Goal: Task Accomplishment & Management: Manage account settings

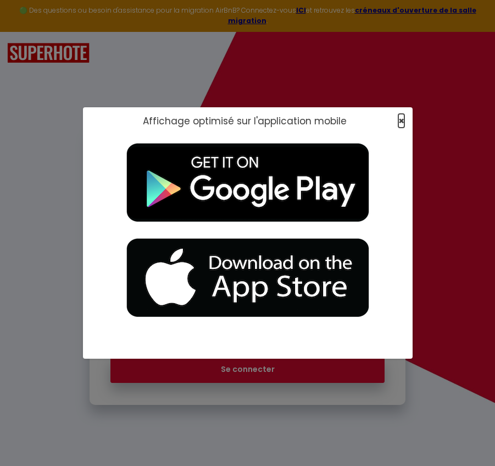
click at [401, 122] on span "×" at bounding box center [402, 121] width 6 height 14
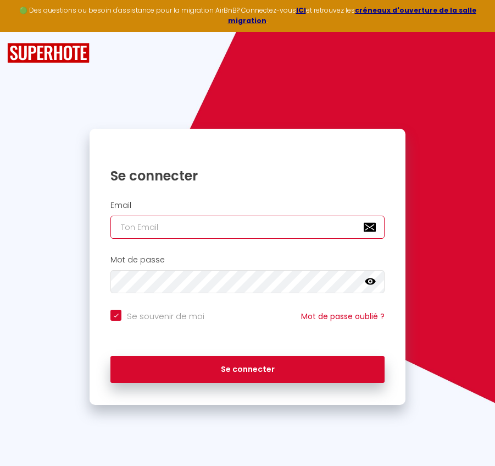
click at [278, 224] on input "email" at bounding box center [248, 227] width 274 height 23
paste input "[PERSON_NAME][EMAIL_ADDRESS][PERSON_NAME][DOMAIN_NAME]"
type input "[PERSON_NAME][EMAIL_ADDRESS][PERSON_NAME][DOMAIN_NAME]"
checkbox input "true"
type input "[PERSON_NAME][EMAIL_ADDRESS][PERSON_NAME][DOMAIN_NAME]"
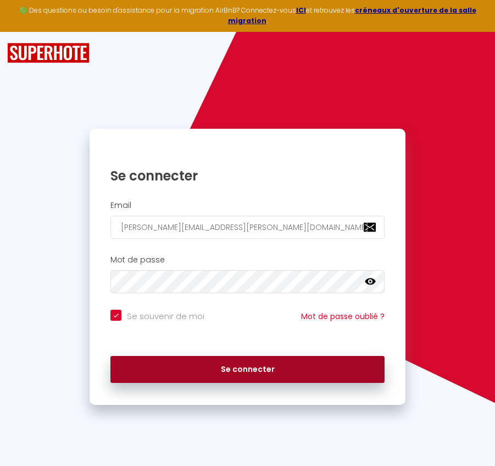
click at [215, 356] on button "Se connecter" at bounding box center [248, 369] width 274 height 27
checkbox input "true"
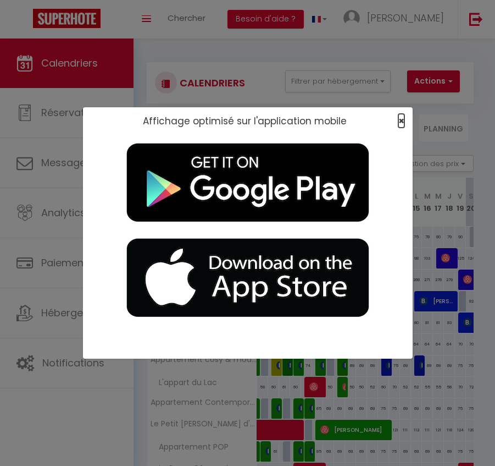
click at [400, 122] on span "×" at bounding box center [402, 121] width 6 height 14
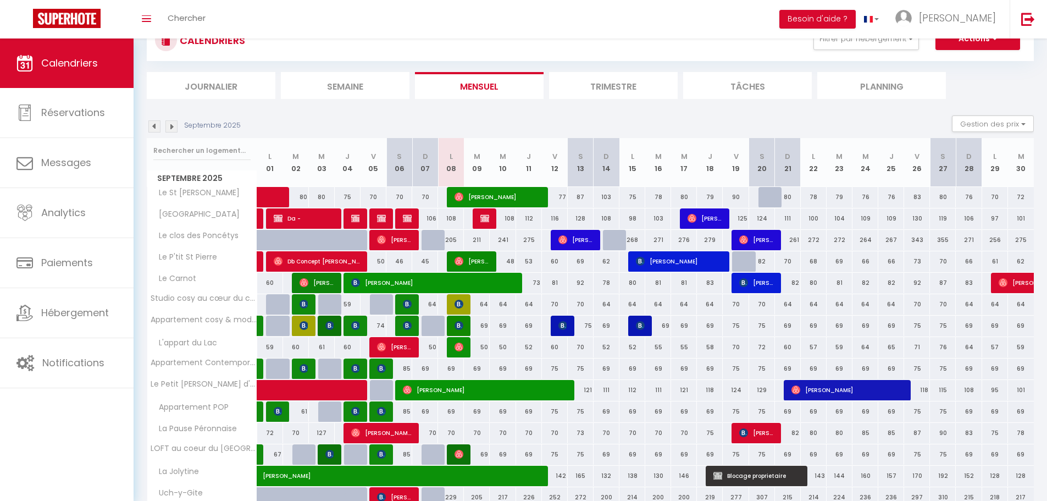
scroll to position [66, 0]
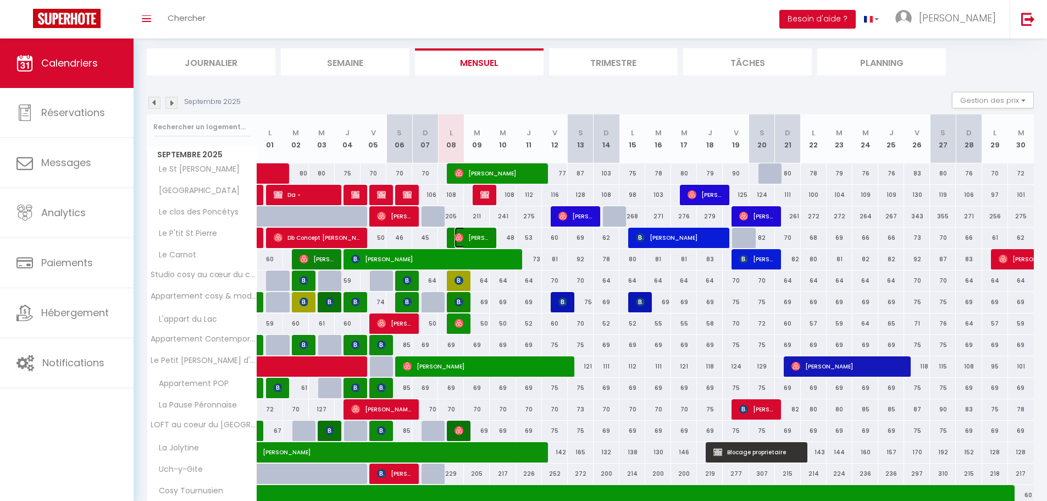
click at [459, 238] on img at bounding box center [459, 237] width 9 height 9
select select "OK"
select select "1"
select select "0"
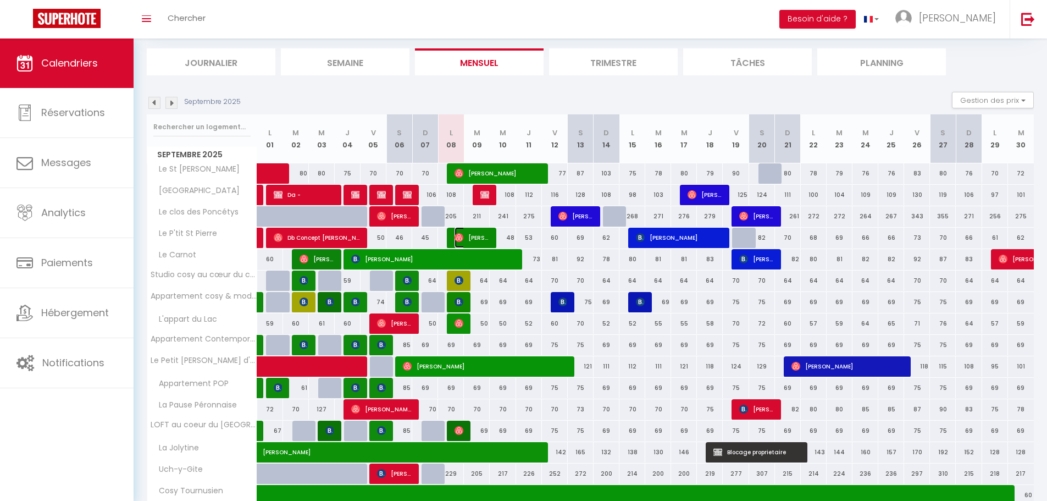
select select "1"
select select
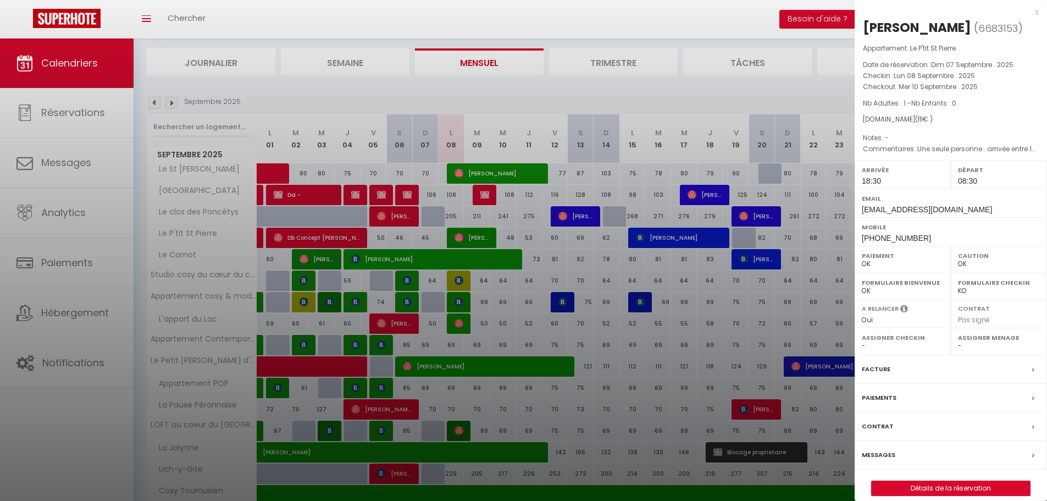
click at [495, 15] on div "x [PERSON_NAME] ( 6683153 ) Appartement : Le P'tit St Pierre Date de réservatio…" at bounding box center [951, 256] width 192 height 512
click at [495, 11] on div "x" at bounding box center [947, 11] width 184 height 13
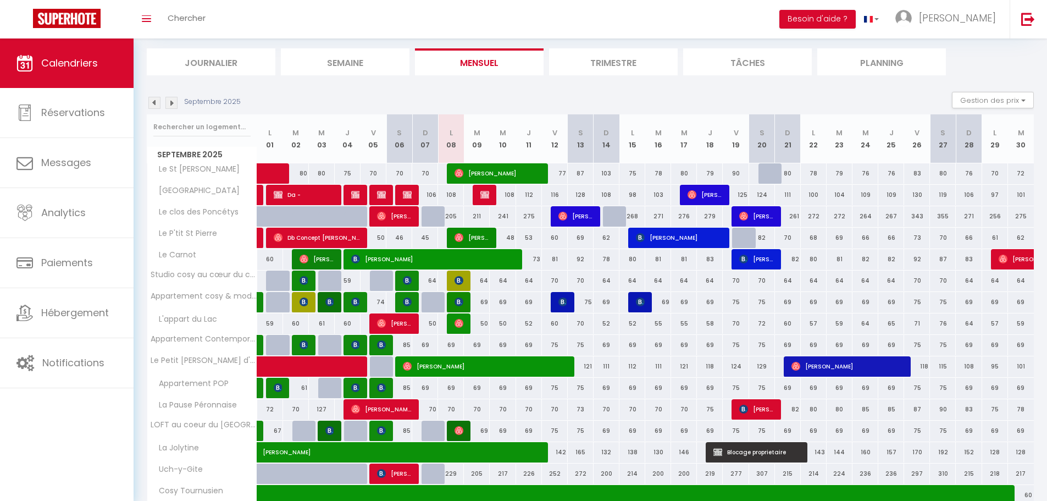
click at [301, 24] on div "Toggle menubar Chercher BUTTON Besoin d'aide ? Bruno Paramètres" at bounding box center [559, 19] width 959 height 38
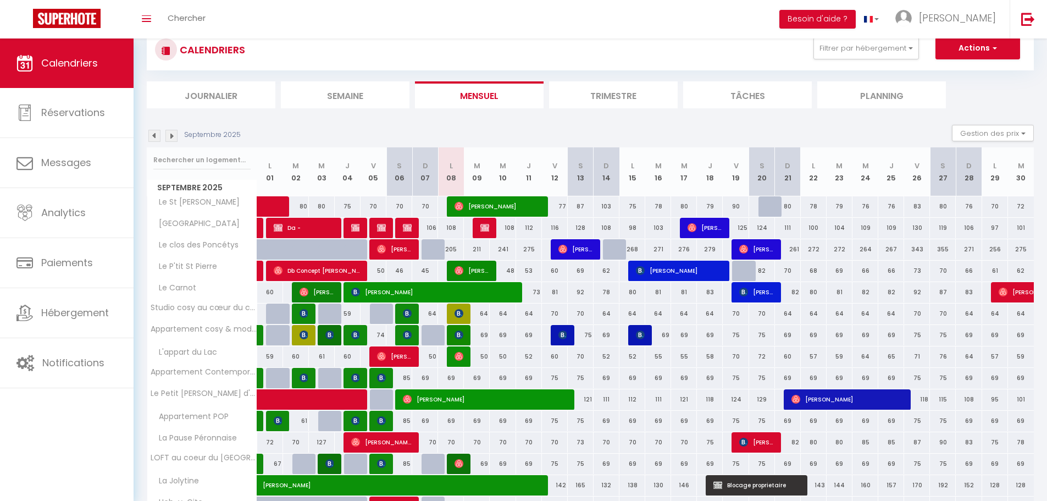
scroll to position [0, 0]
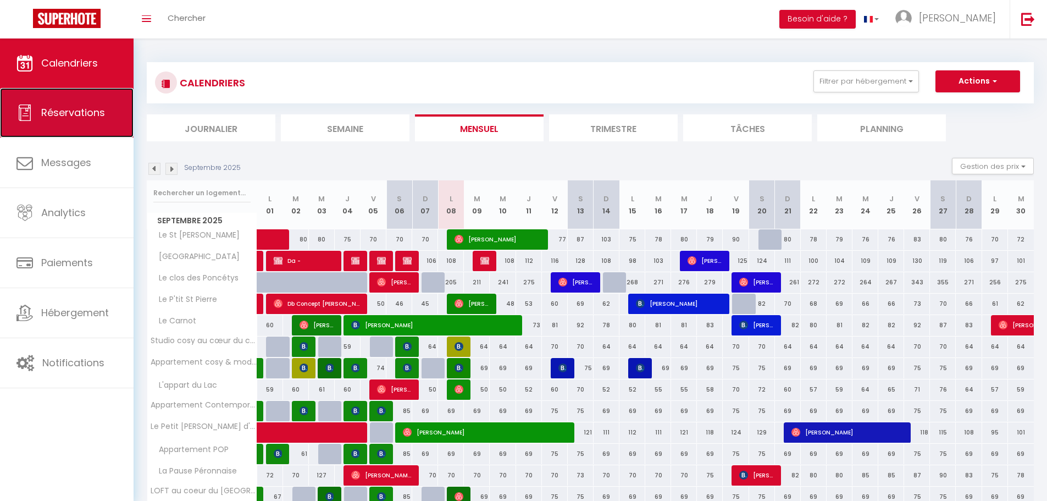
click at [56, 125] on link "Réservations" at bounding box center [67, 112] width 134 height 49
select select "not_cancelled"
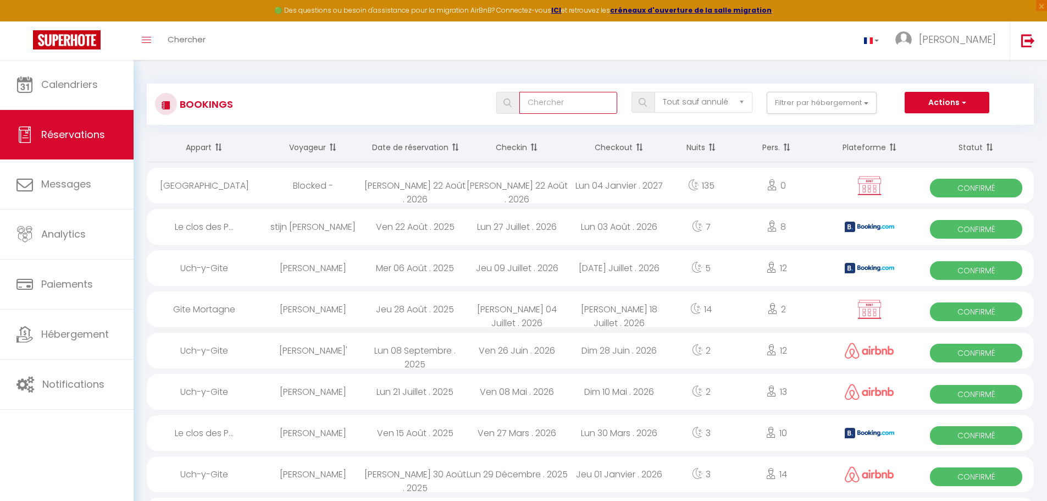
click at [495, 107] on input "text" at bounding box center [569, 103] width 98 height 22
paste input "Gurzeler"
type input "Gurzeler"
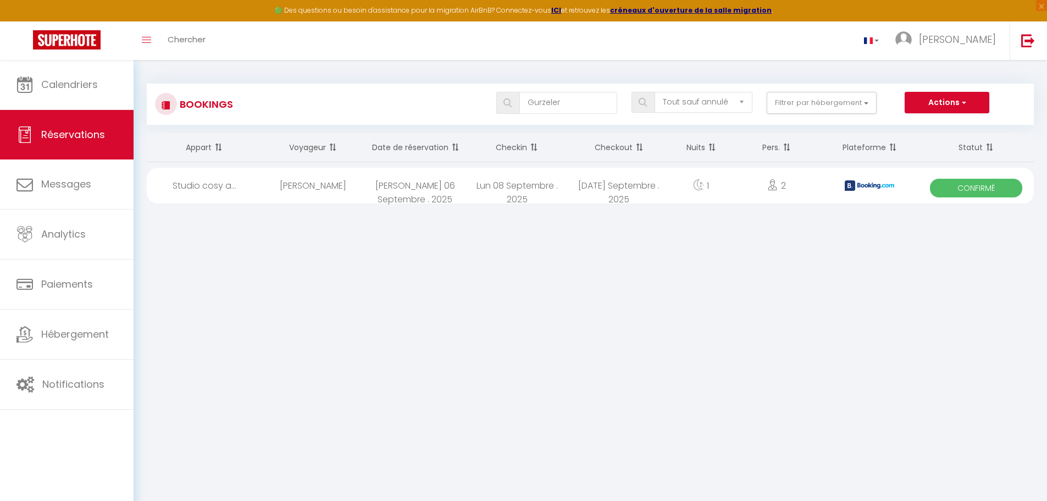
click at [349, 184] on div "[PERSON_NAME]" at bounding box center [313, 186] width 102 height 36
select select "OK"
select select "KO"
select select "1"
select select "0"
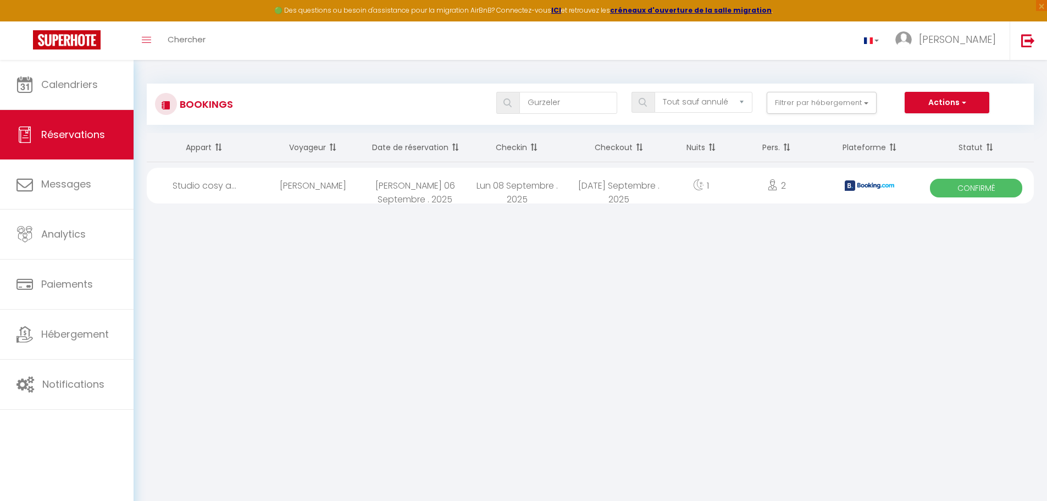
select select "1"
select select
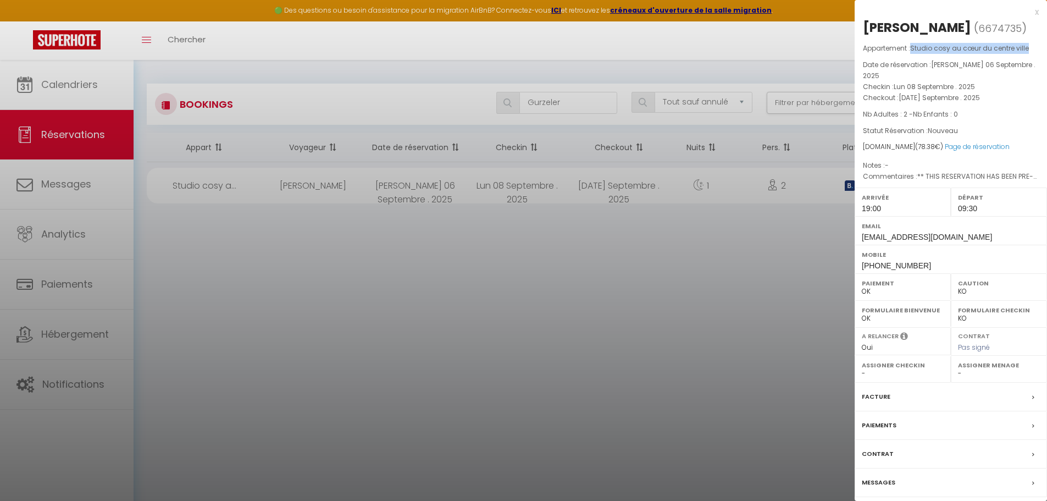
drag, startPoint x: 913, startPoint y: 49, endPoint x: 1033, endPoint y: 52, distance: 119.4
click at [495, 52] on p "Appartement : Studio cosy au cœur du centre ville" at bounding box center [951, 48] width 176 height 11
copy span "Studio cosy au cœur du centre ville"
click at [495, 109] on p "Nb Adultes : 2 - Nb Enfants : 0" at bounding box center [951, 114] width 176 height 11
click at [495, 13] on div "x" at bounding box center [947, 11] width 184 height 13
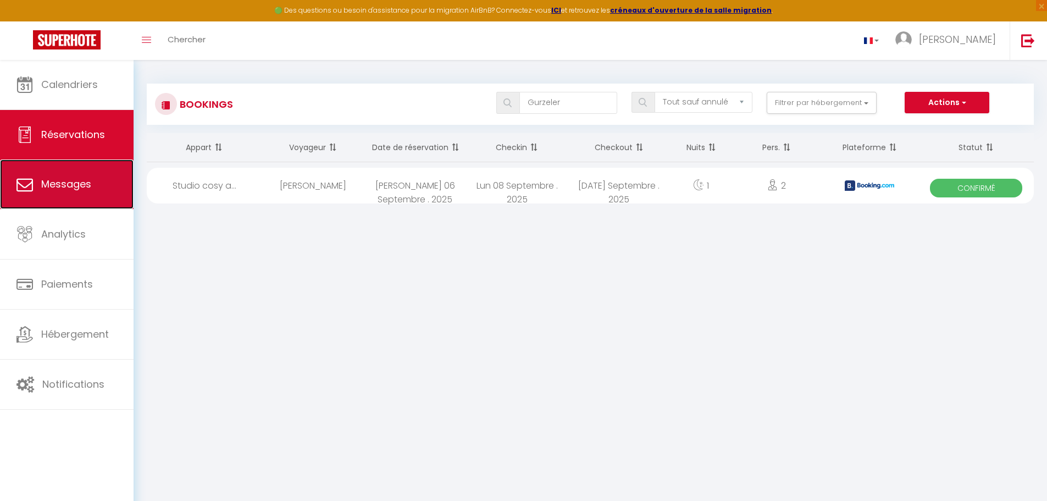
click at [111, 190] on link "Messages" at bounding box center [67, 183] width 134 height 49
select select "message"
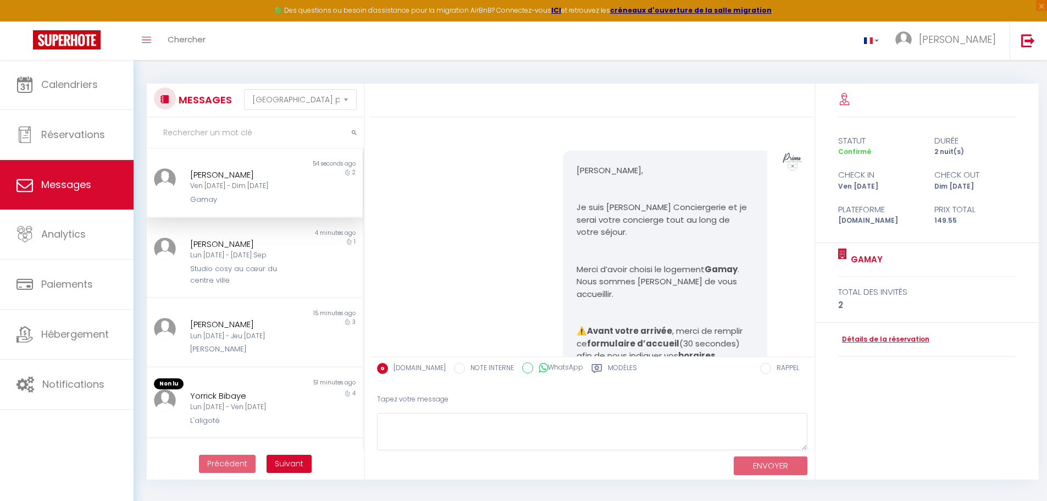
scroll to position [818, 0]
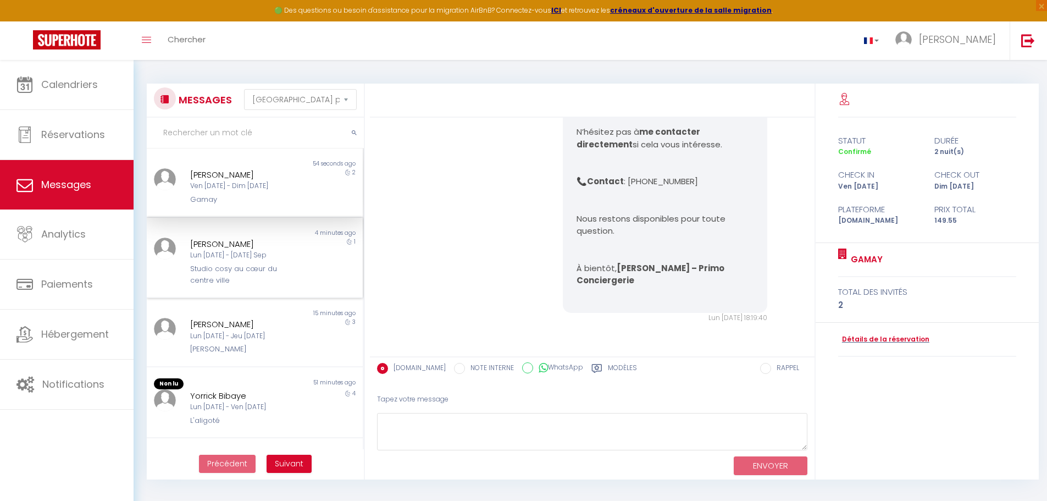
click at [272, 256] on div "Lun [DATE] - [DATE] Sep" at bounding box center [246, 255] width 112 height 10
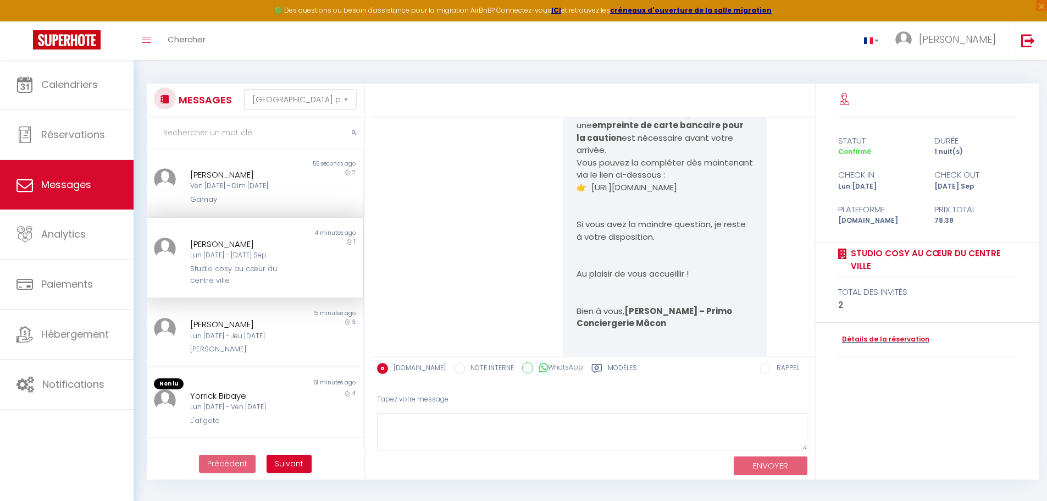
scroll to position [1022, 0]
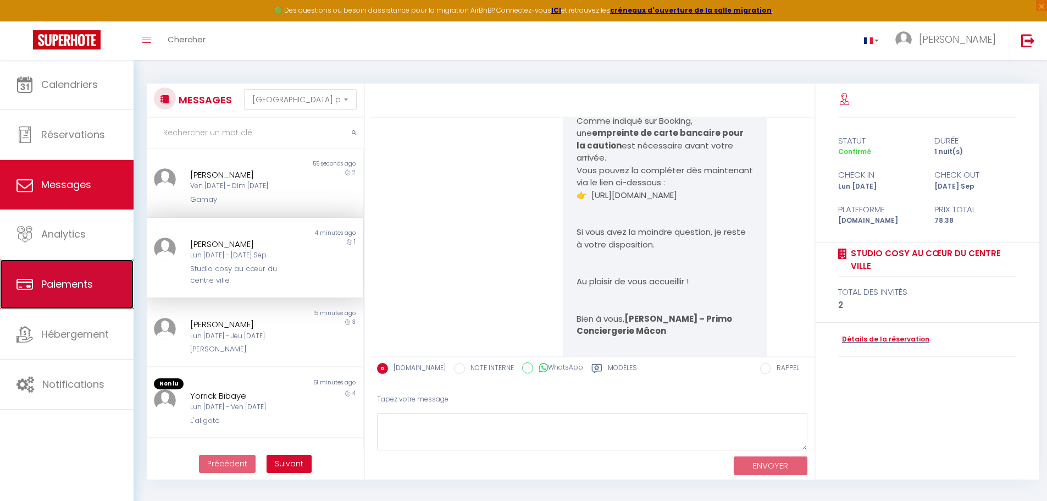
click at [68, 290] on span "Paiements" at bounding box center [67, 284] width 52 height 14
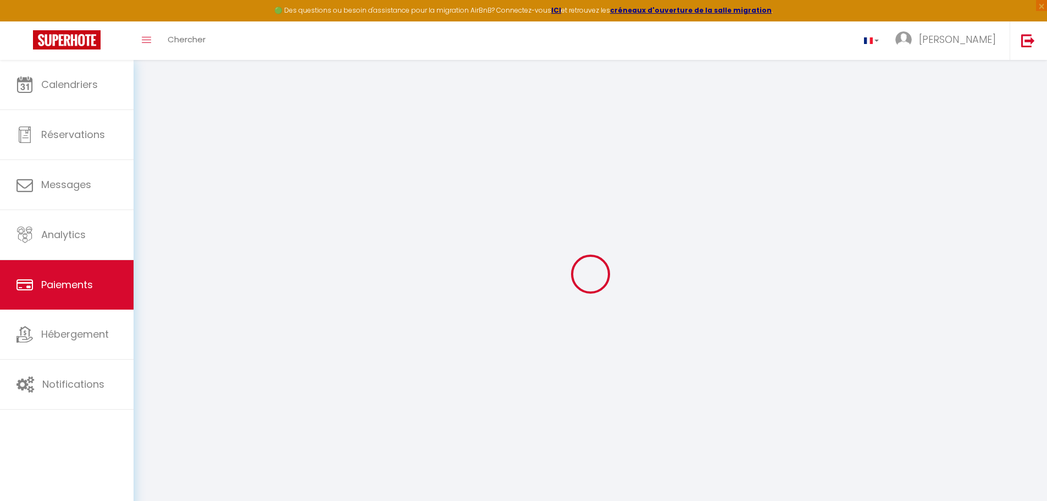
select select "2"
select select "0"
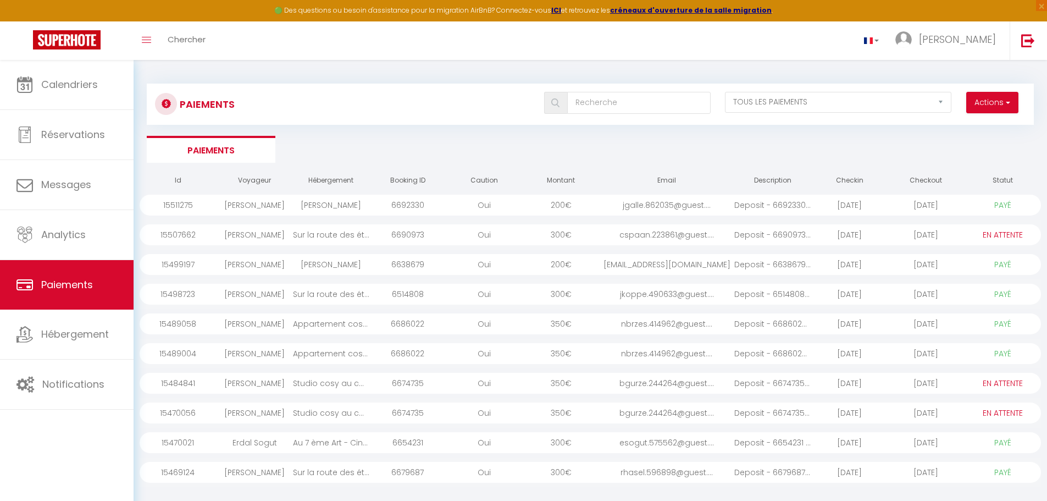
click at [495, 389] on div "Oui" at bounding box center [484, 383] width 76 height 21
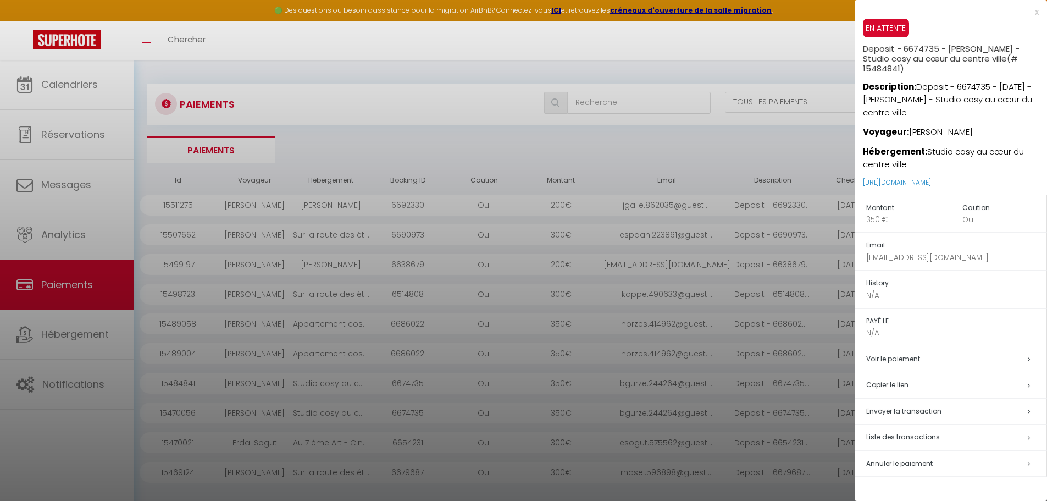
click at [495, 356] on td "Voir le paiement" at bounding box center [952, 359] width 192 height 26
click at [495, 353] on h5 "Voir le paiement" at bounding box center [957, 359] width 180 height 13
click at [495, 145] on div at bounding box center [523, 250] width 1047 height 501
